Goal: Navigation & Orientation: Find specific page/section

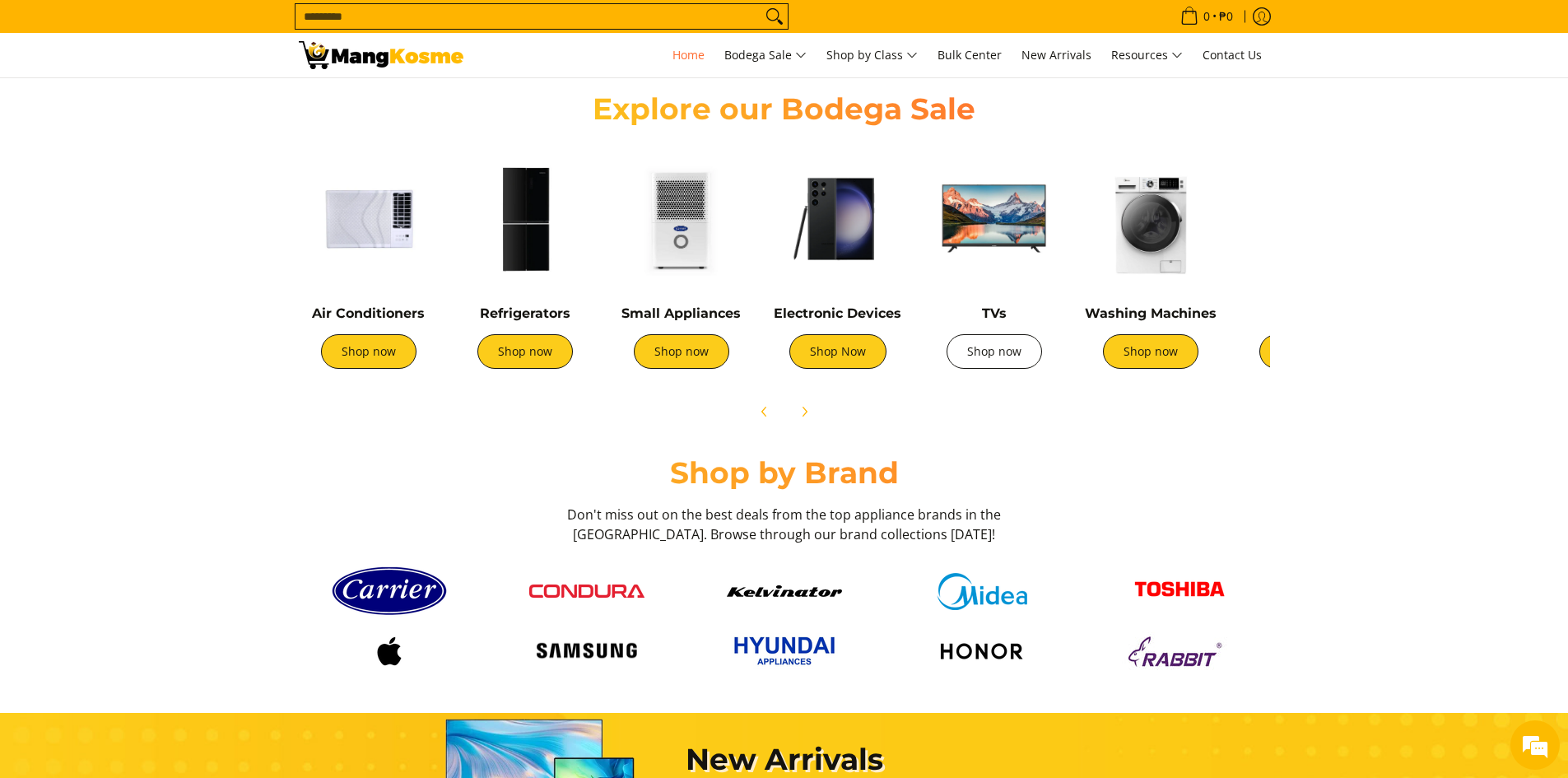
scroll to position [0, 654]
click at [1157, 216] on img at bounding box center [1150, 219] width 140 height 140
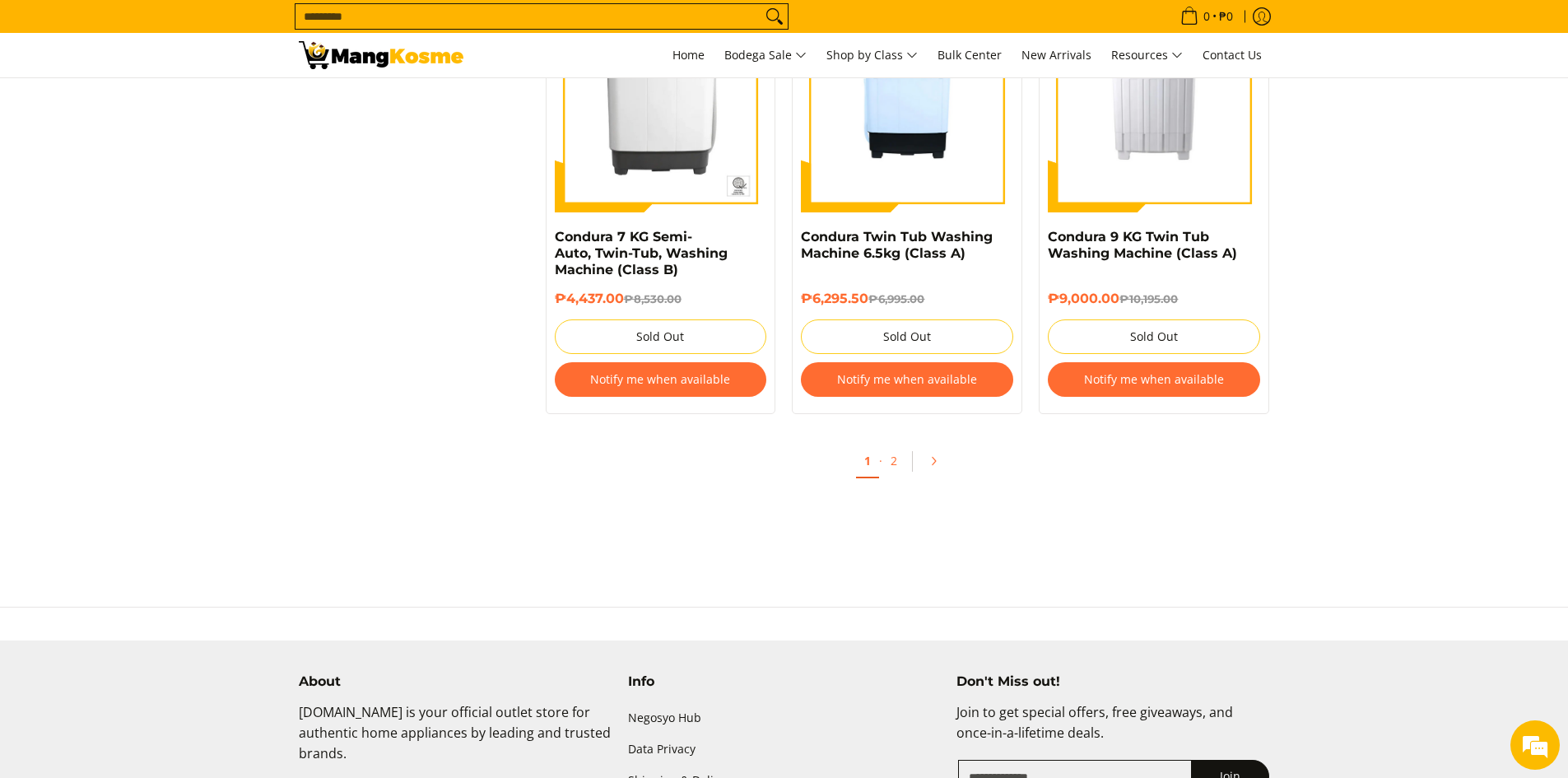
scroll to position [3374, 0]
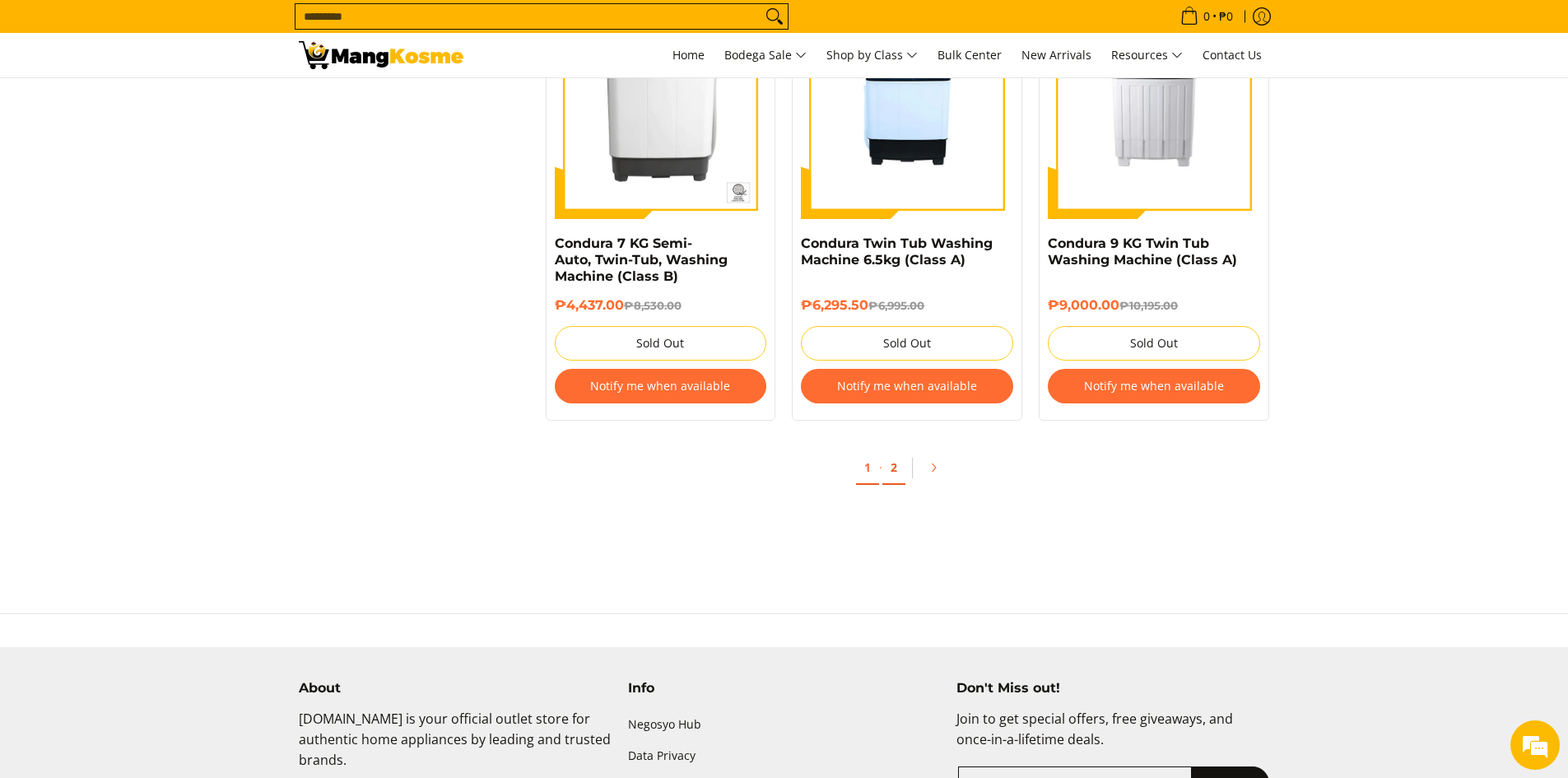
click at [894, 469] on link "2" at bounding box center [893, 468] width 23 height 34
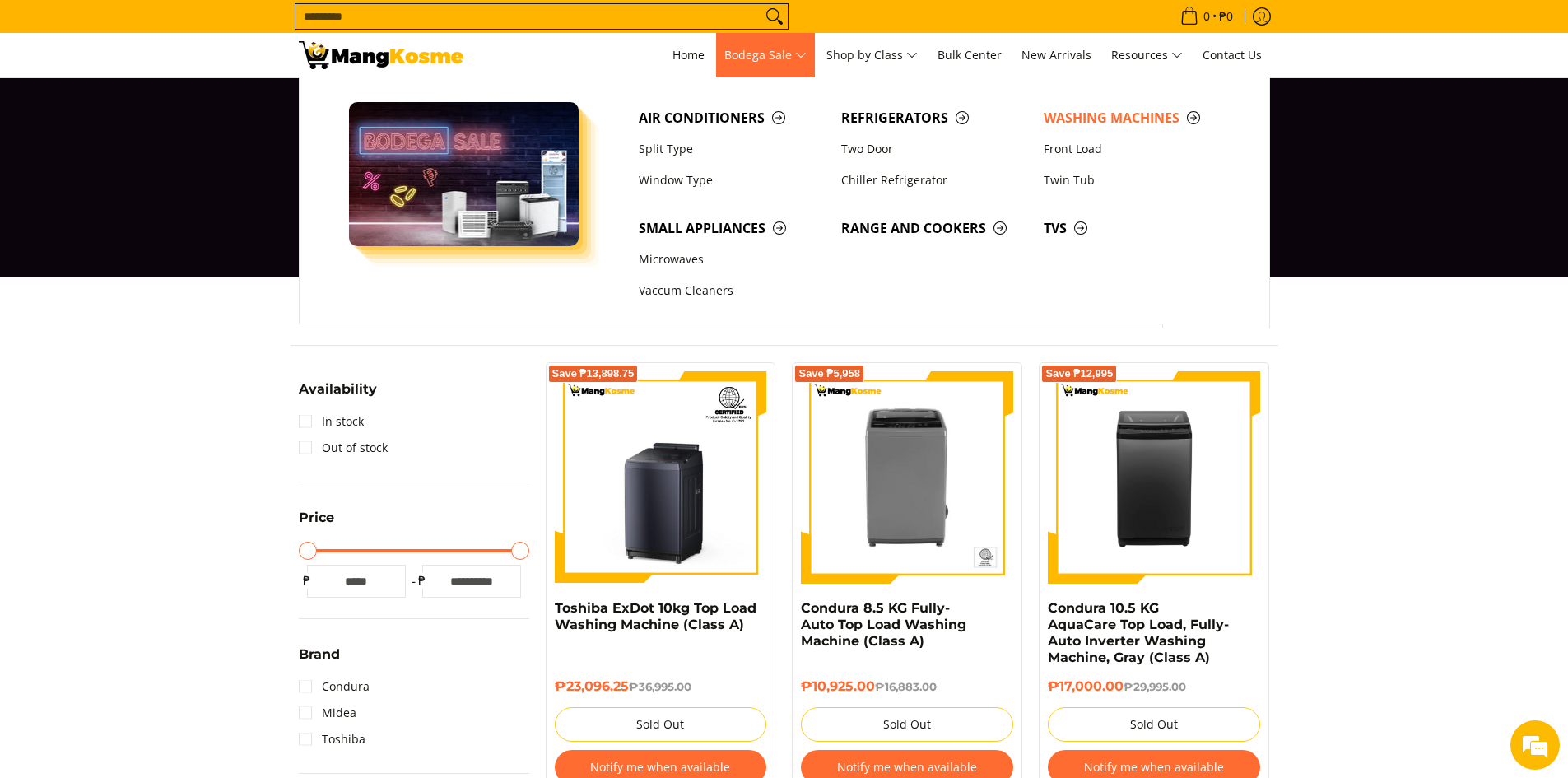
click at [750, 59] on span "Bodega Sale" at bounding box center [765, 55] width 83 height 20
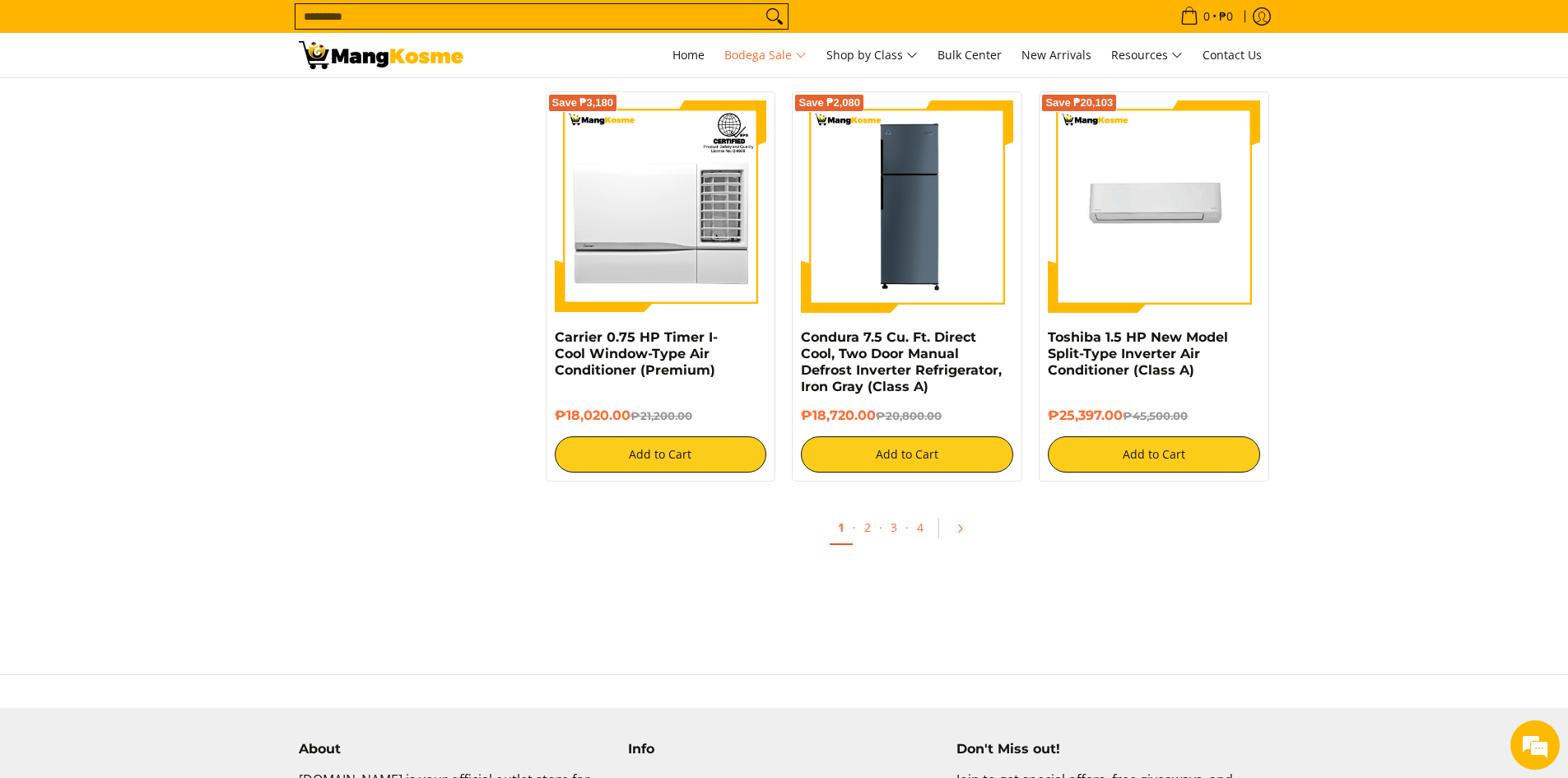
scroll to position [3538, 0]
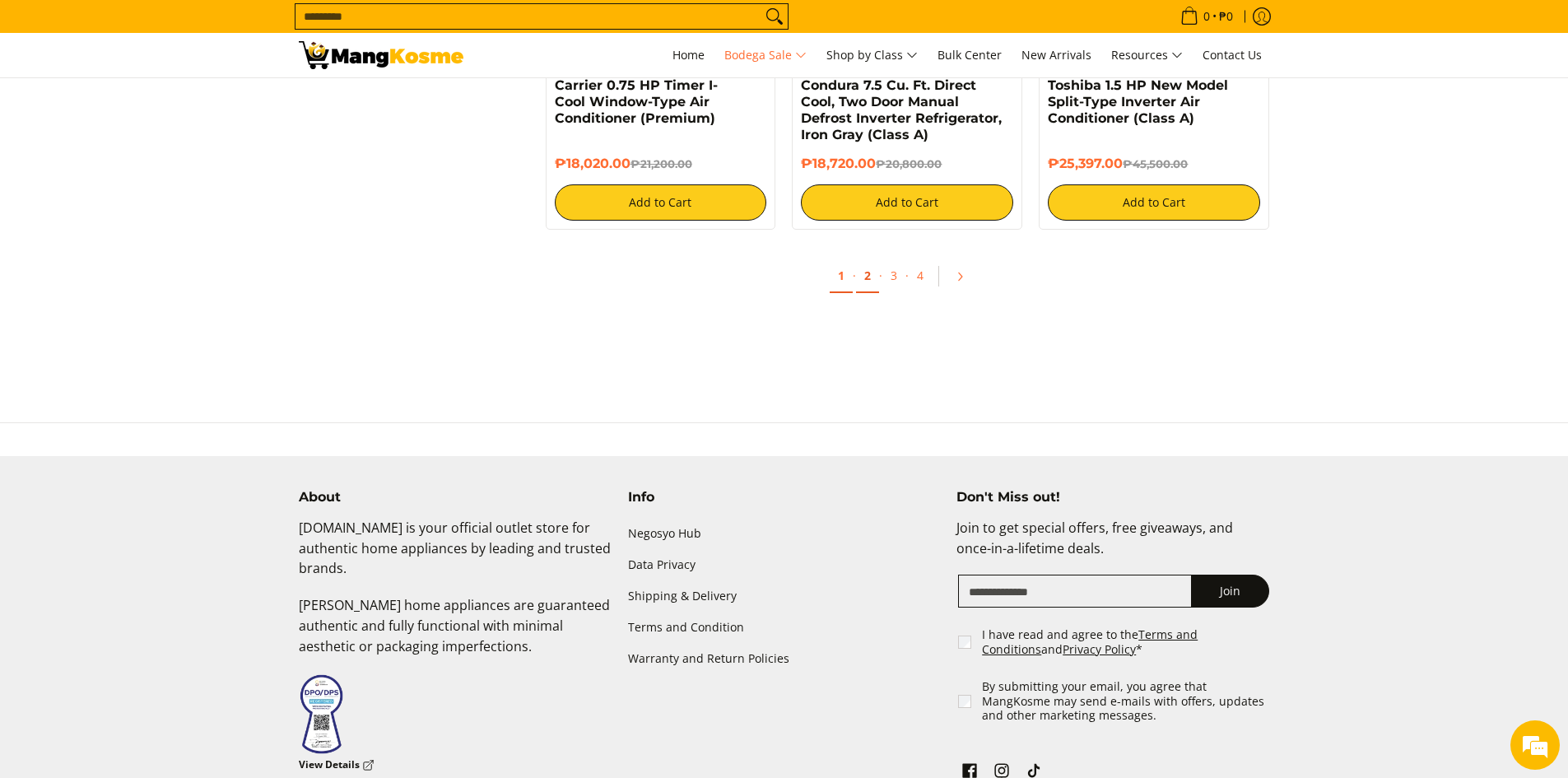
click at [866, 279] on link "2" at bounding box center [867, 276] width 23 height 34
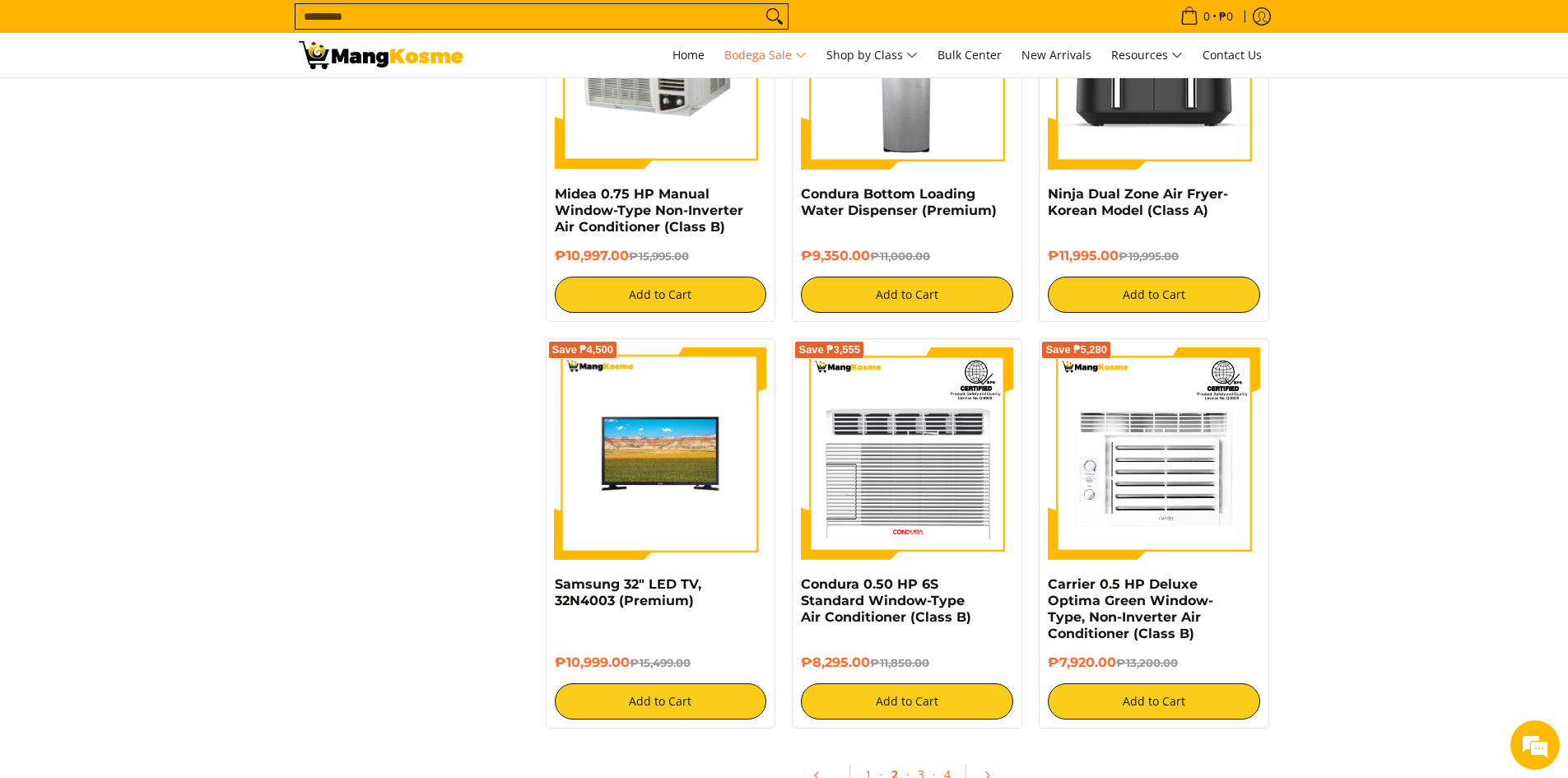
scroll to position [3135, 0]
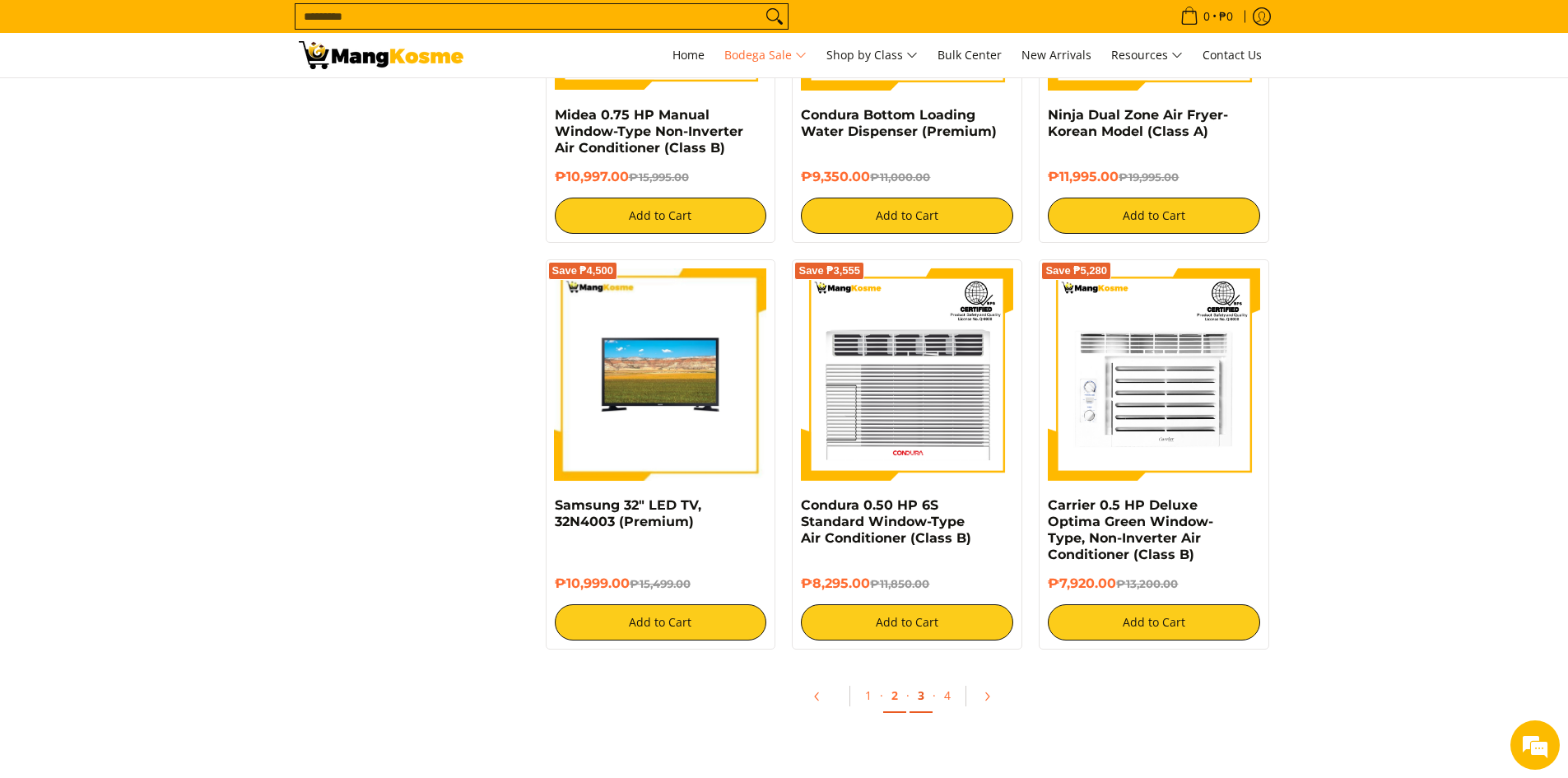
click at [921, 697] on link "3" at bounding box center [920, 696] width 23 height 34
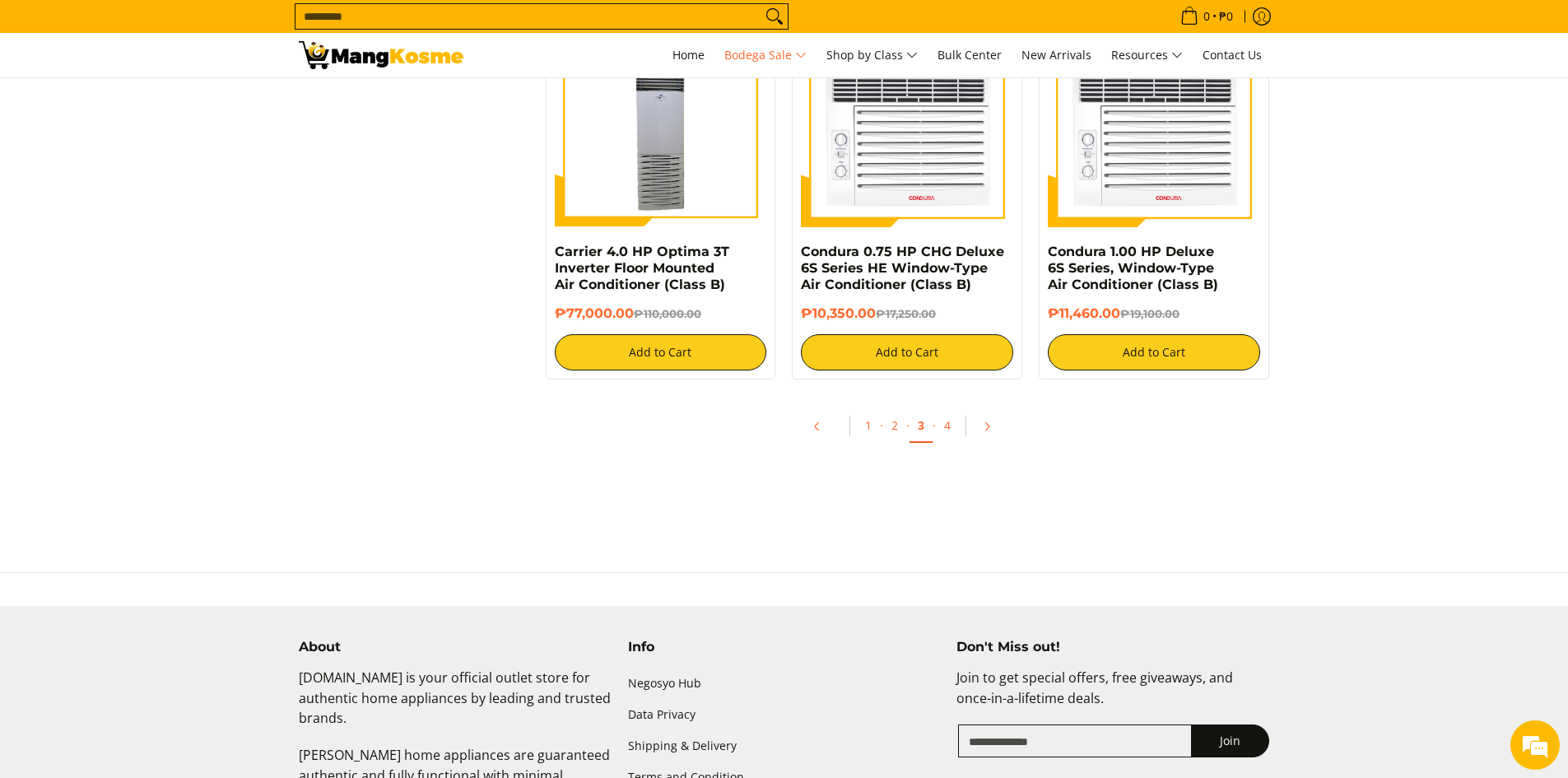
scroll to position [3374, 0]
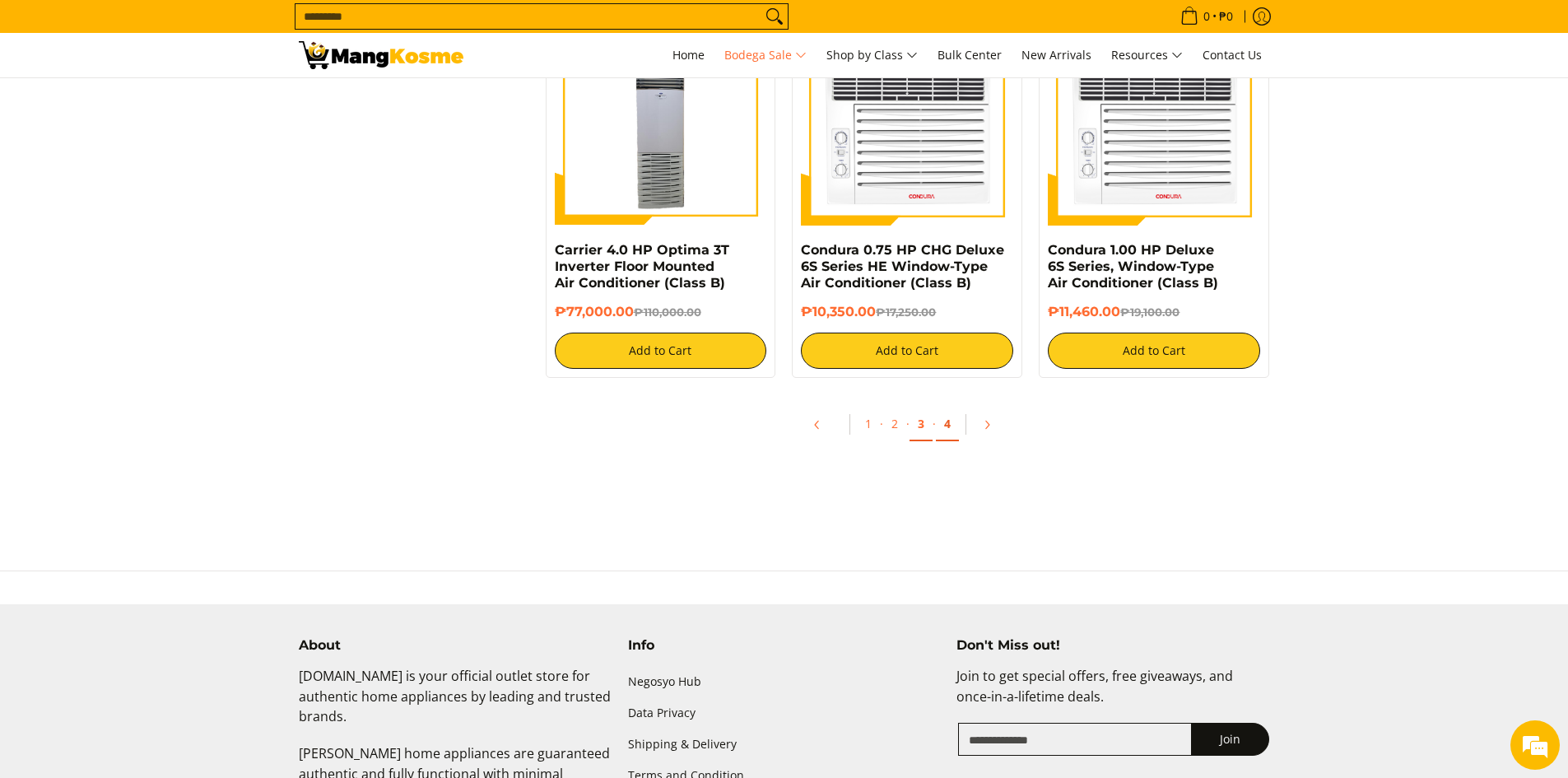
click at [947, 424] on link "4" at bounding box center [947, 424] width 23 height 34
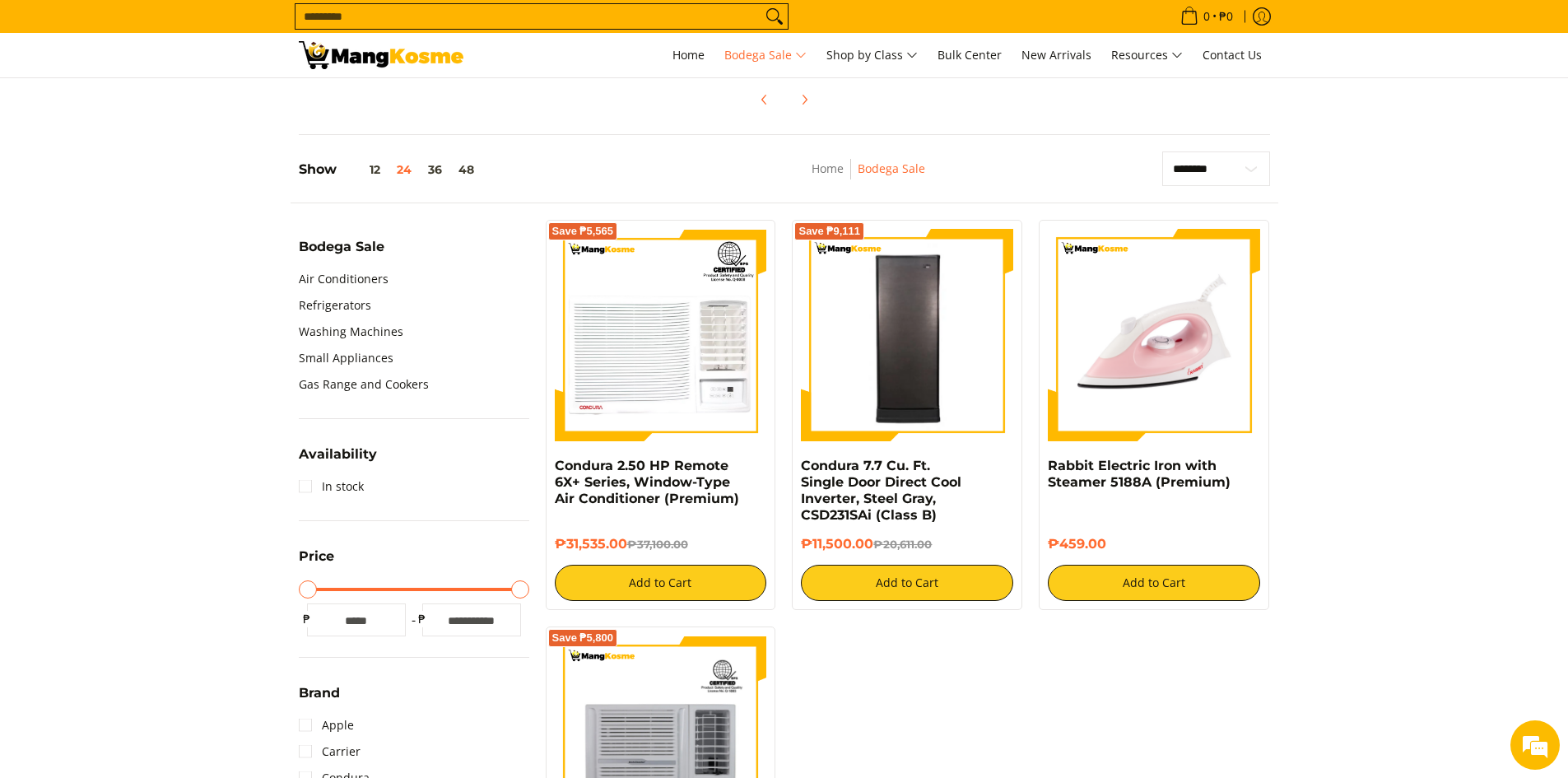
scroll to position [741, 0]
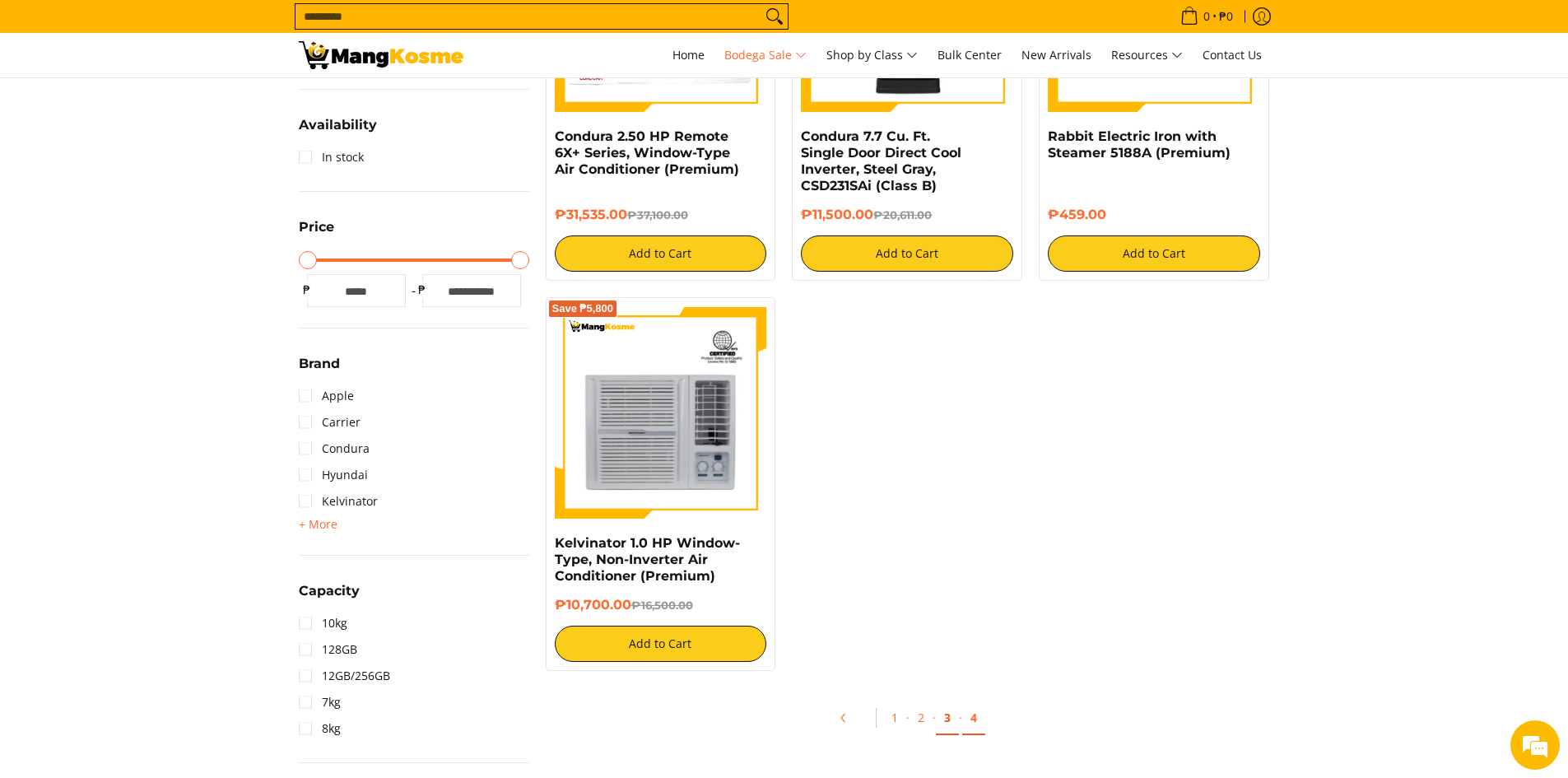
click at [946, 701] on link "3" at bounding box center [947, 718] width 23 height 34
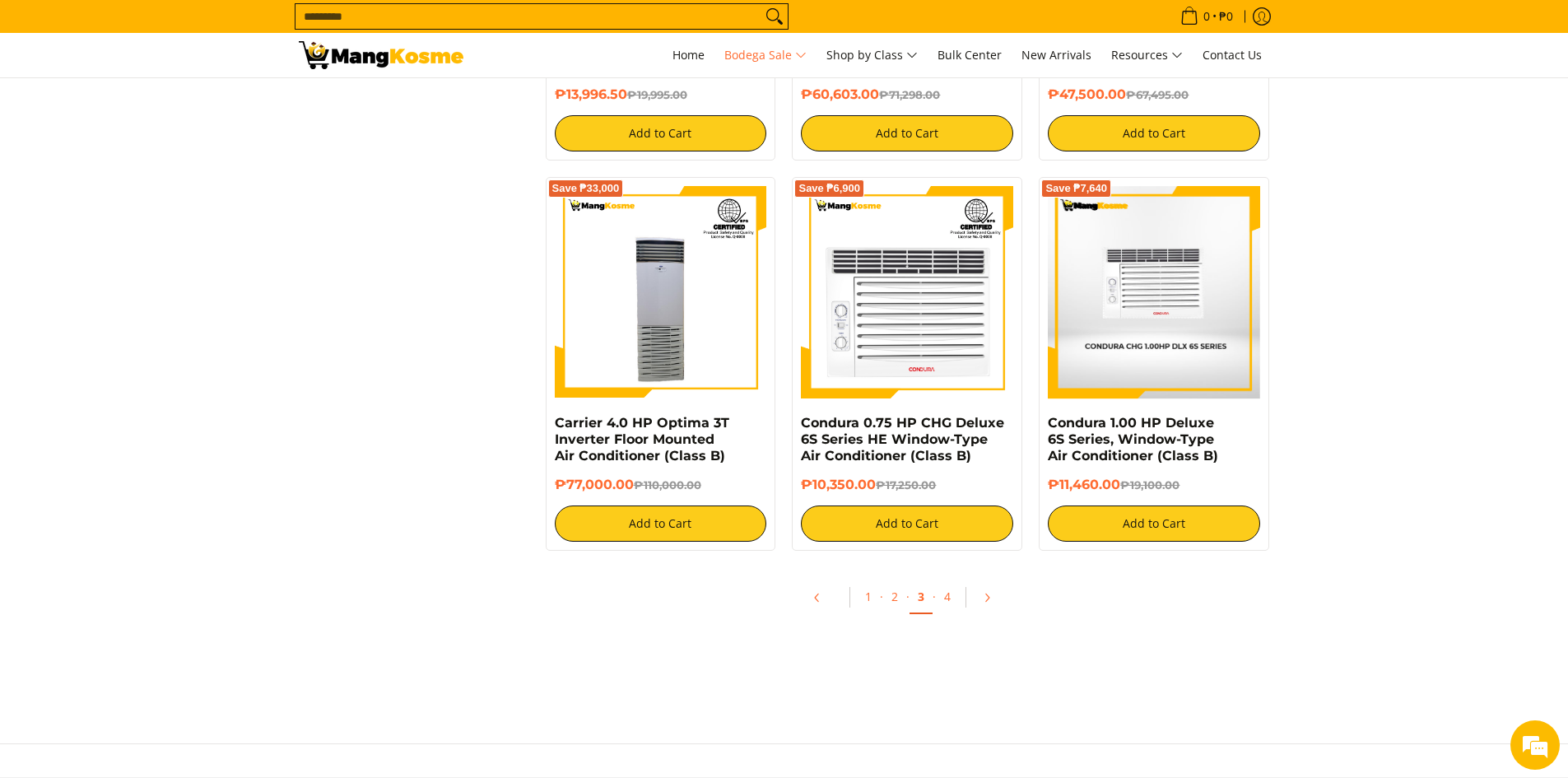
scroll to position [3292, 0]
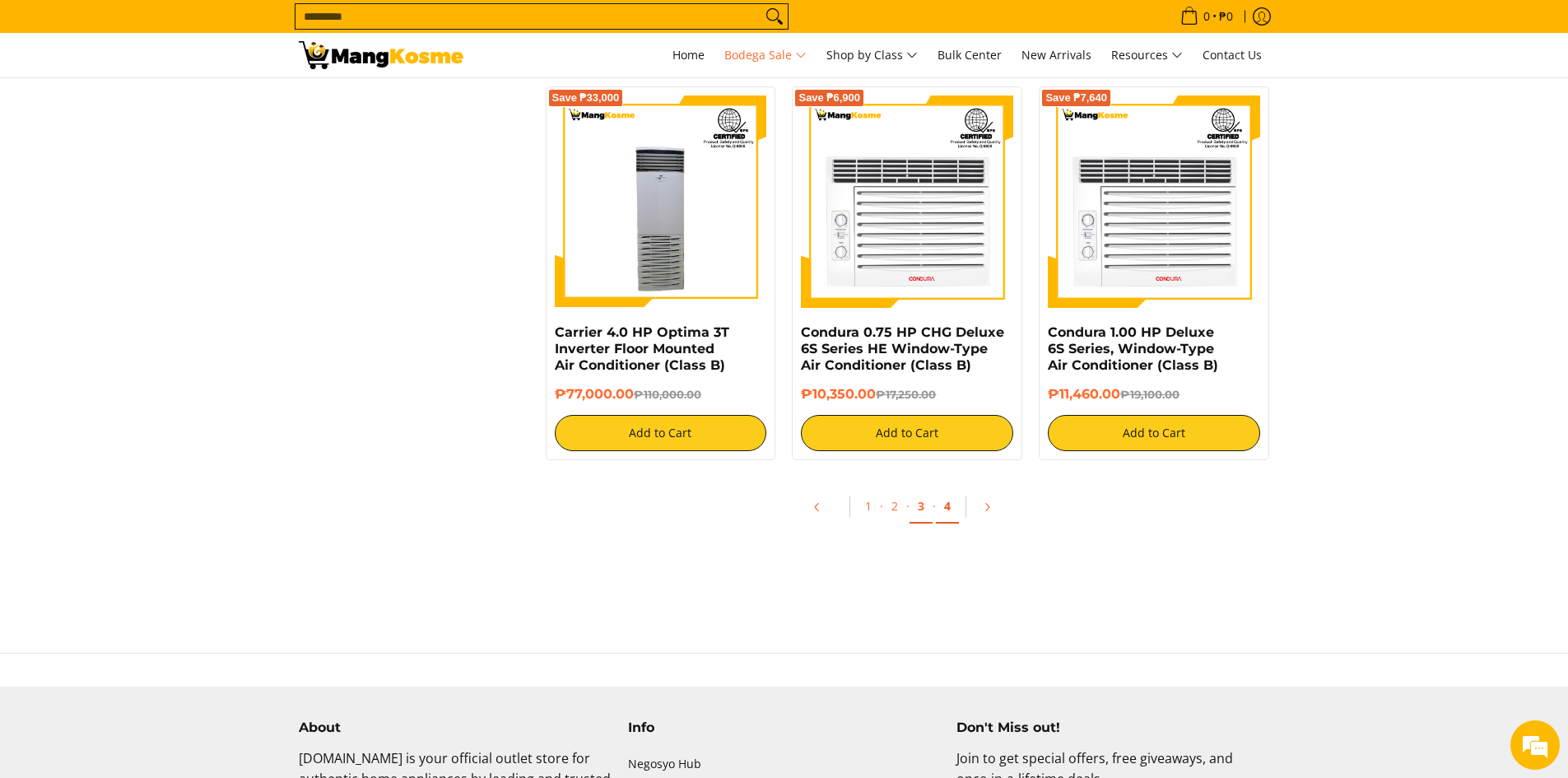
click at [947, 510] on link "4" at bounding box center [947, 507] width 23 height 34
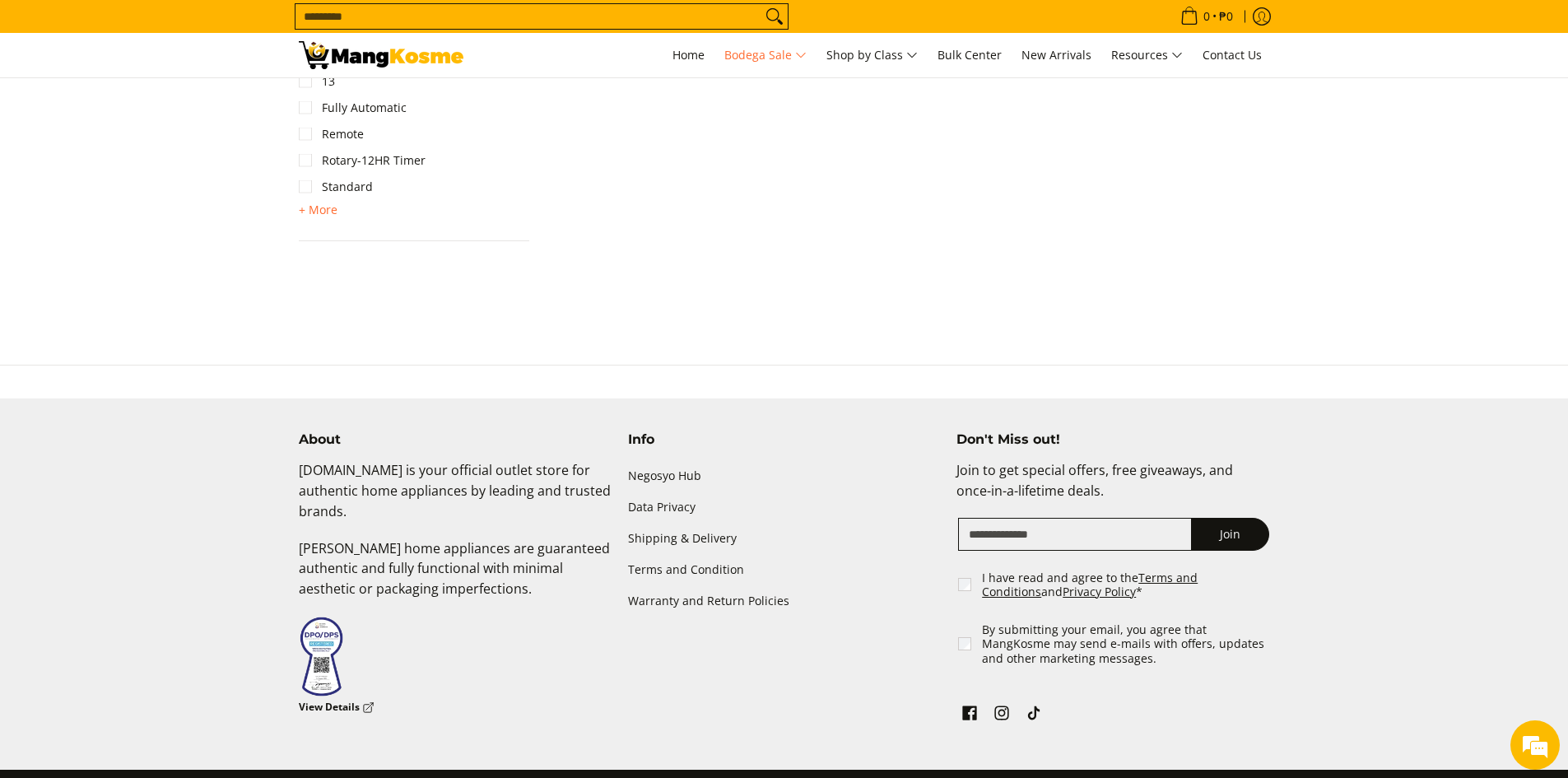
scroll to position [2608, 0]
